Goal: Browse casually

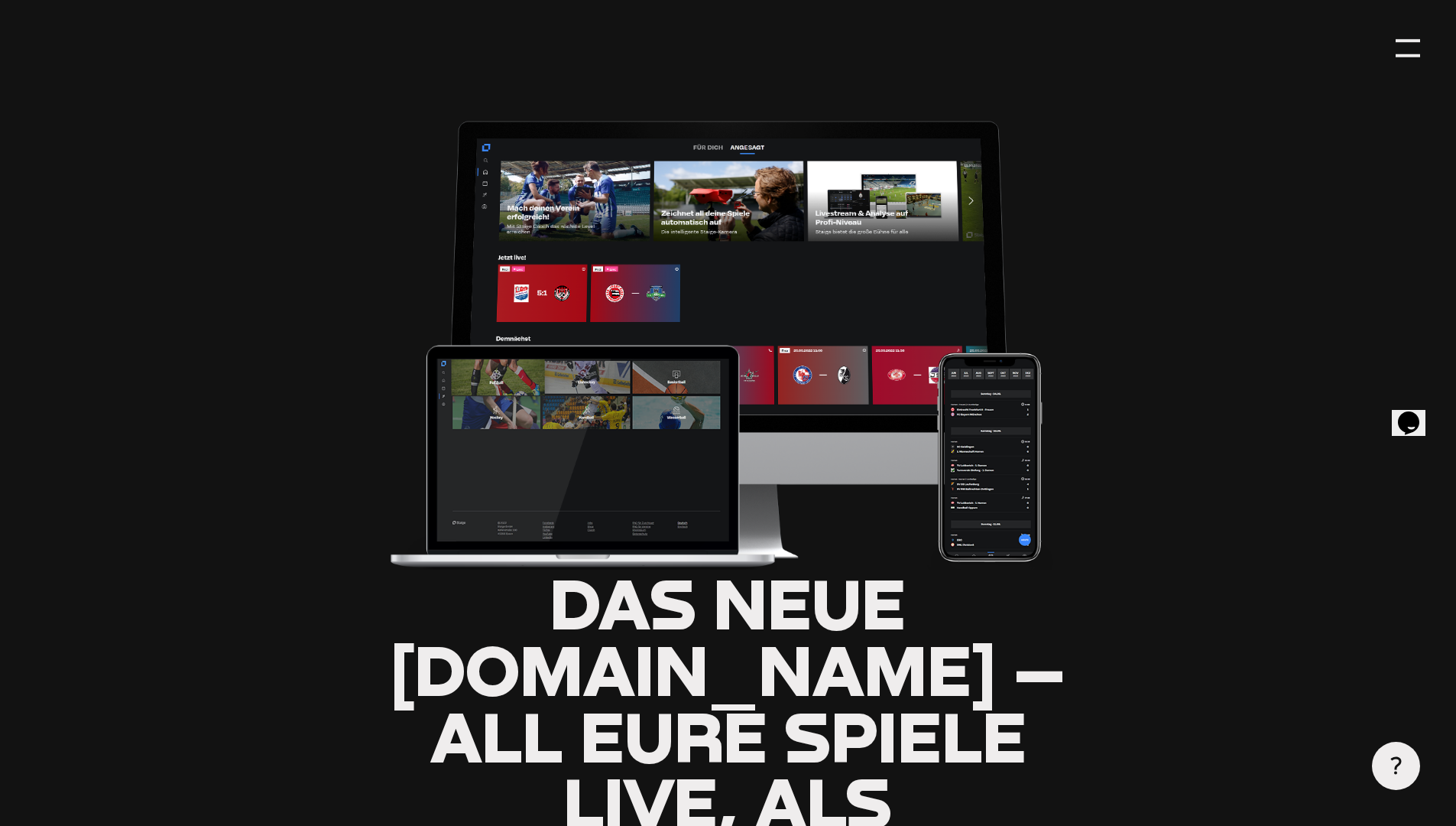
type input "0.8"
click at [1414, 36] on div at bounding box center [1407, 48] width 25 height 25
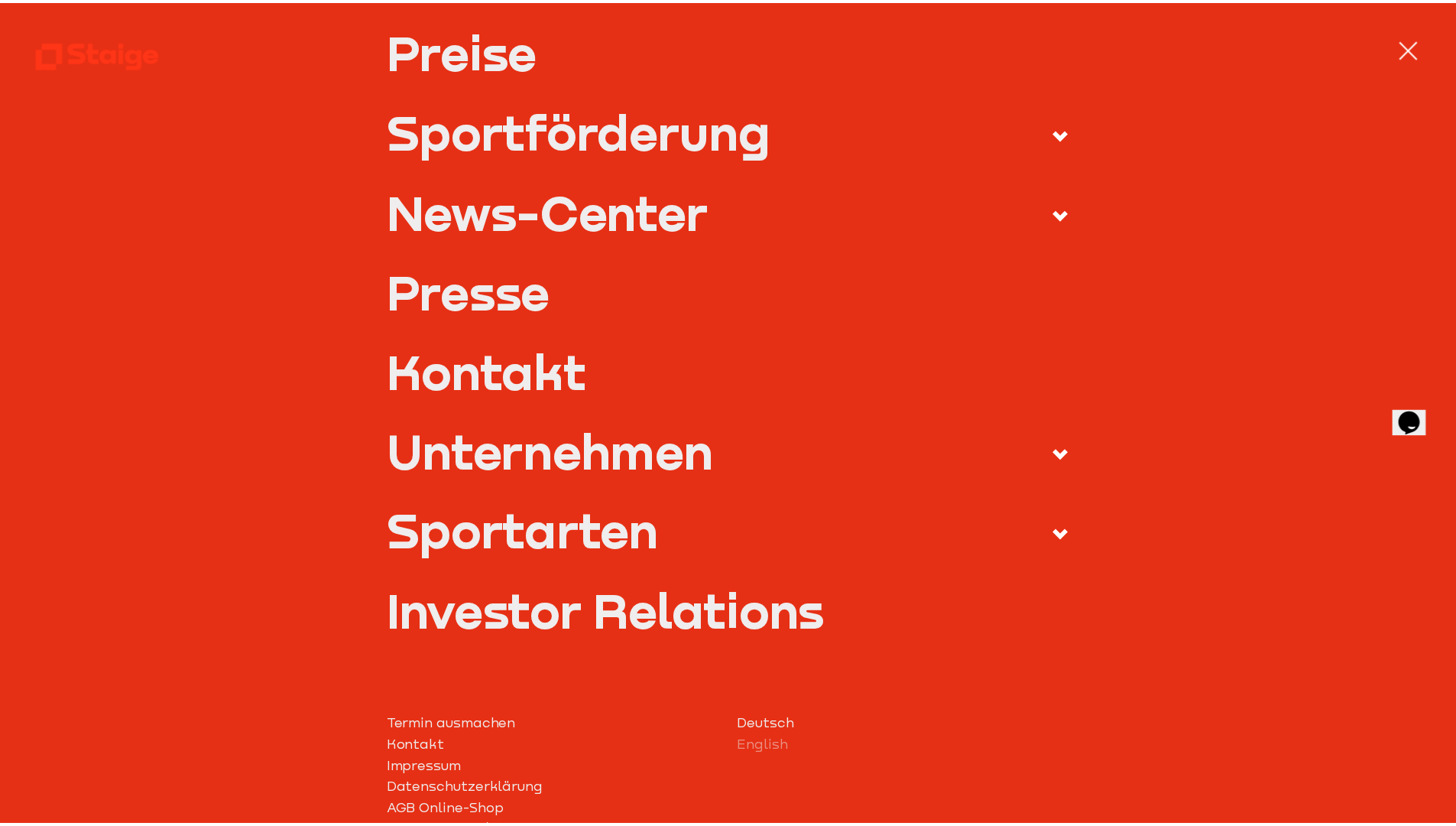
scroll to position [360, 0]
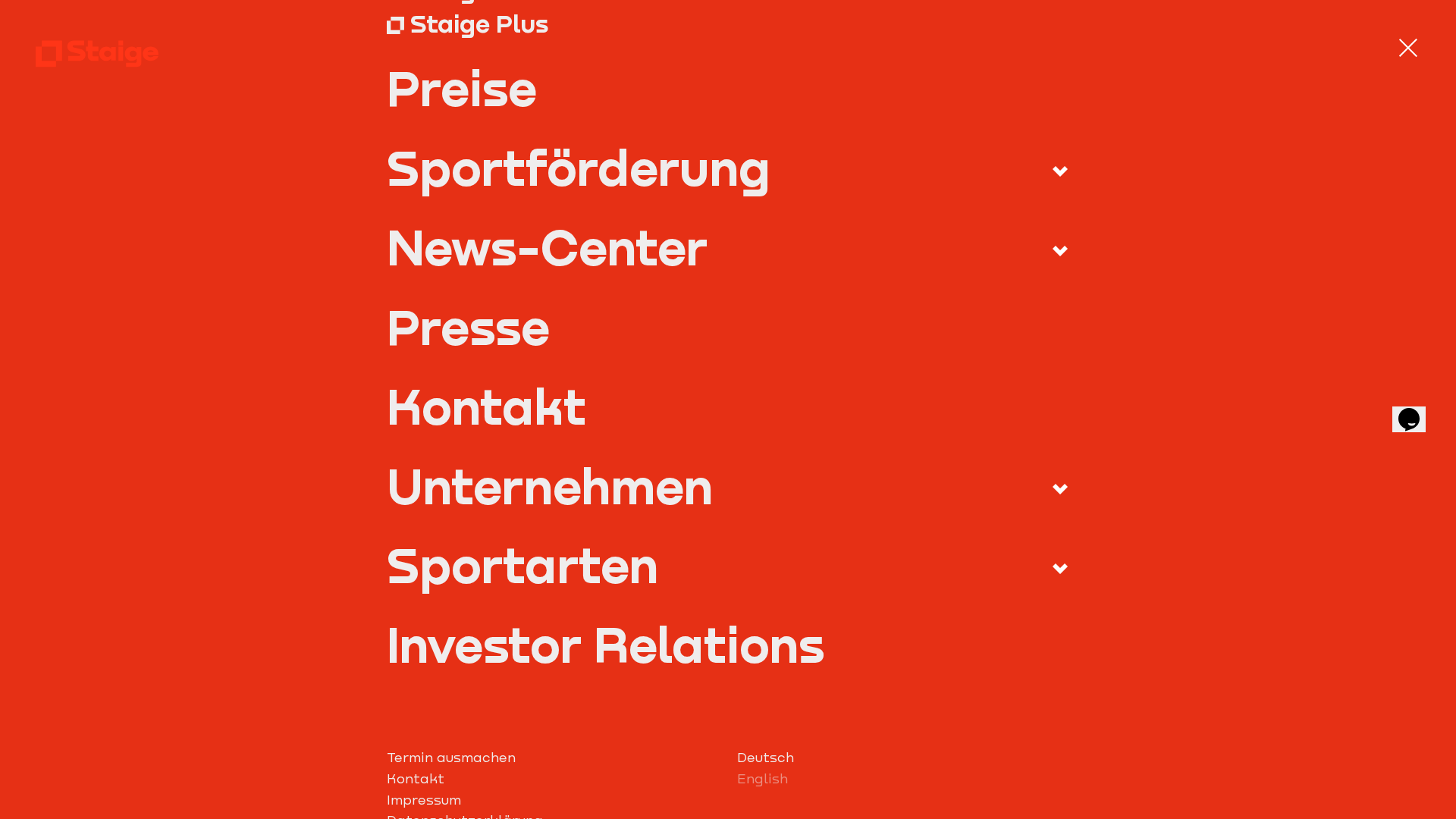
click at [1411, 3] on nav "Entdecken Produkte Staige K2 Staige Coach Staige Plus Preise Blog FAQ" at bounding box center [728, 409] width 1456 height 819
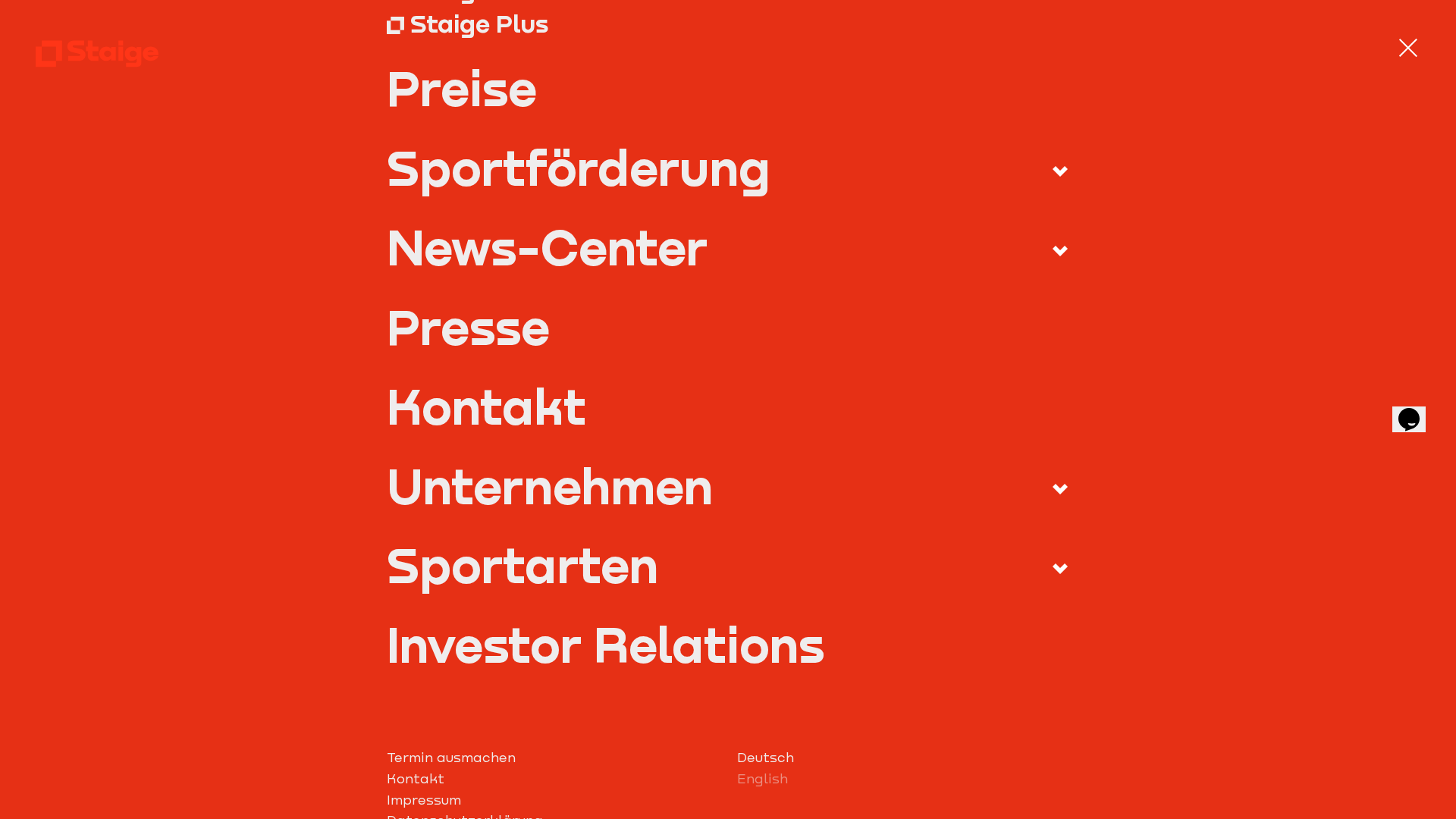
click at [1411, 3] on nav "Entdecken Produkte Staige K2 Staige Coach Staige Plus Preise Blog FAQ" at bounding box center [728, 409] width 1456 height 819
click at [1411, 39] on div at bounding box center [1409, 47] width 25 height 25
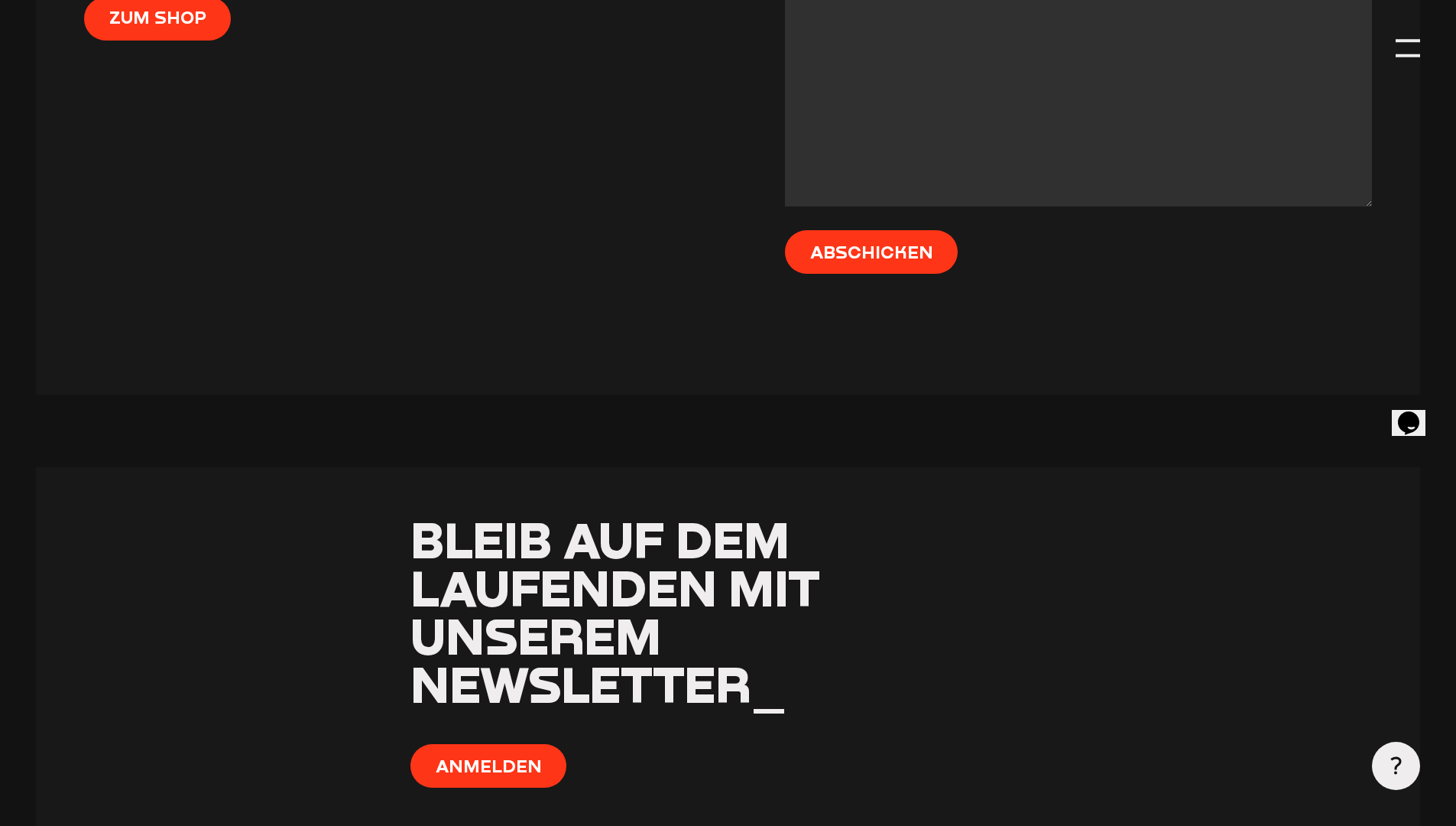
scroll to position [6966, 0]
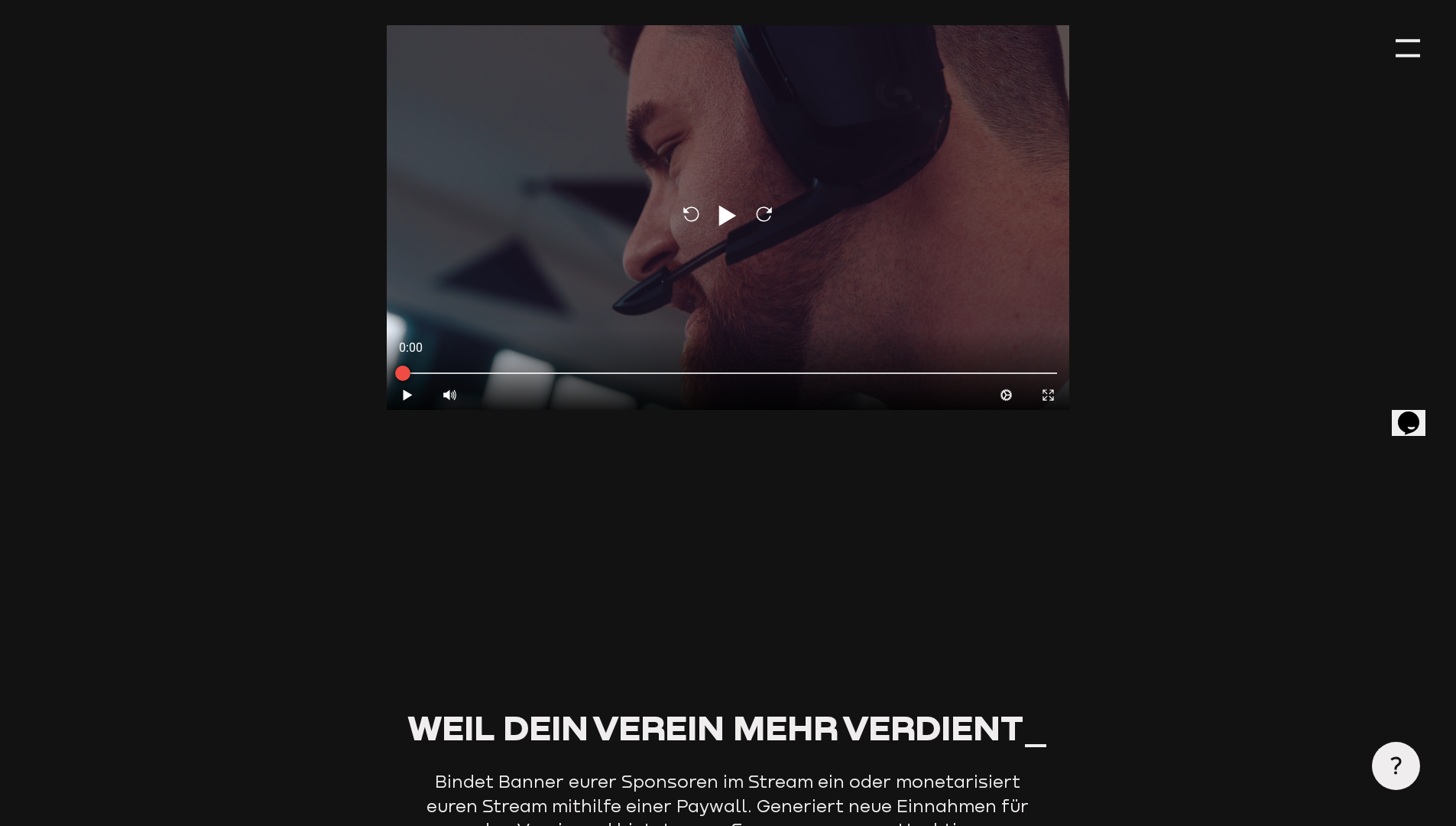
scroll to position [4489, 0]
